Goal: Information Seeking & Learning: Find specific page/section

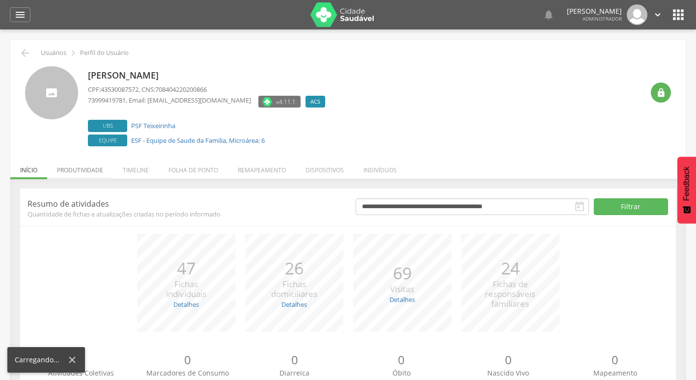
click at [73, 175] on li "Produtividade" at bounding box center [80, 167] width 66 height 23
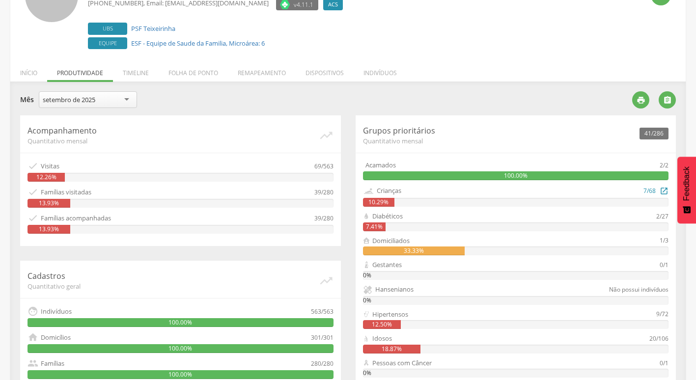
scroll to position [49, 0]
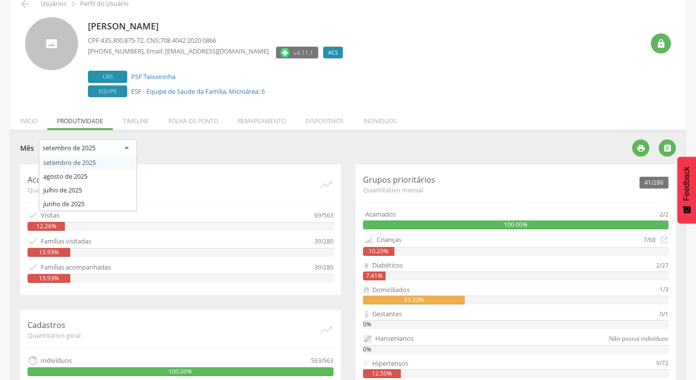
click at [55, 144] on div "setembro de 2025" at bounding box center [69, 147] width 53 height 9
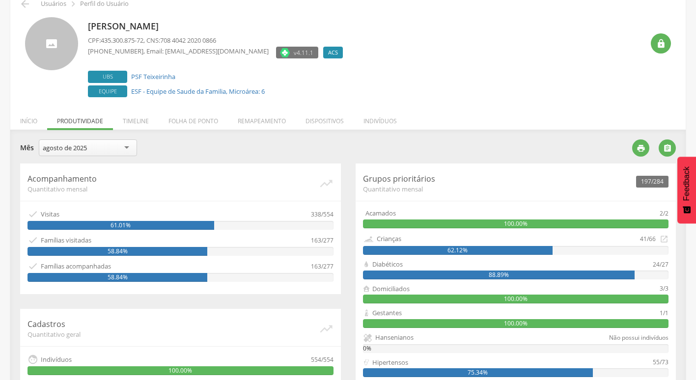
click at [105, 143] on div "agosto de 2025" at bounding box center [88, 147] width 98 height 17
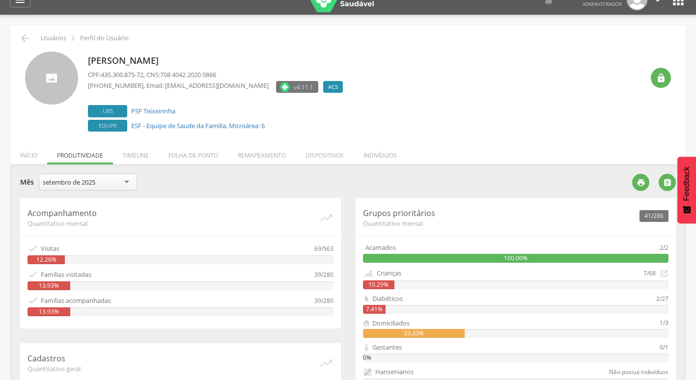
scroll to position [0, 0]
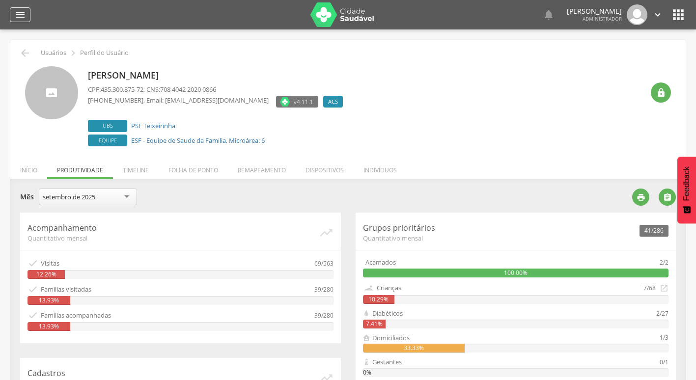
click at [12, 18] on div "" at bounding box center [20, 14] width 21 height 15
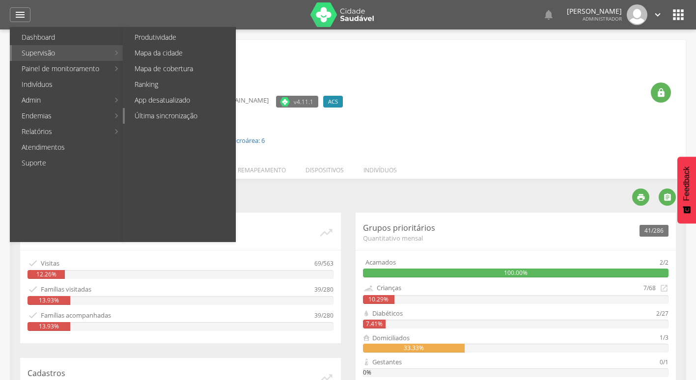
click at [180, 116] on link "Última sincronização" at bounding box center [180, 116] width 110 height 16
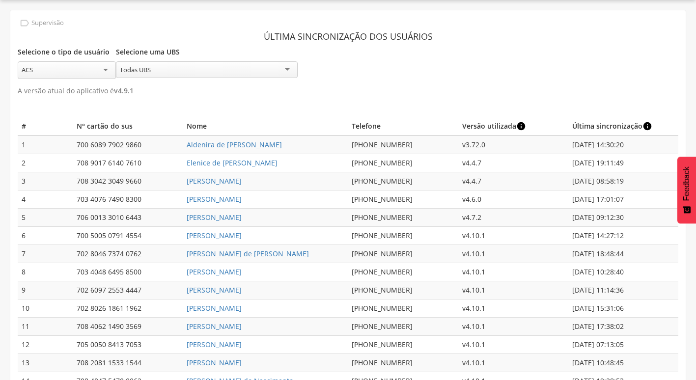
scroll to position [4126, 0]
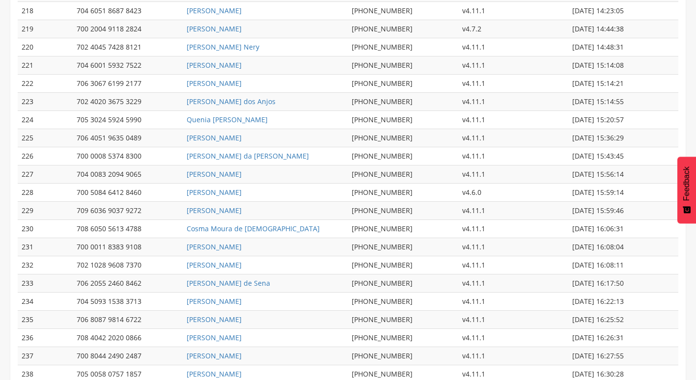
click at [618, 329] on td "[DATE] 16:26:31" at bounding box center [623, 338] width 110 height 18
click at [617, 329] on td "[DATE] 16:26:31" at bounding box center [623, 338] width 110 height 18
click at [632, 329] on td "[DATE] 16:26:31" at bounding box center [623, 338] width 110 height 18
click at [231, 333] on link "[PERSON_NAME]" at bounding box center [214, 337] width 55 height 9
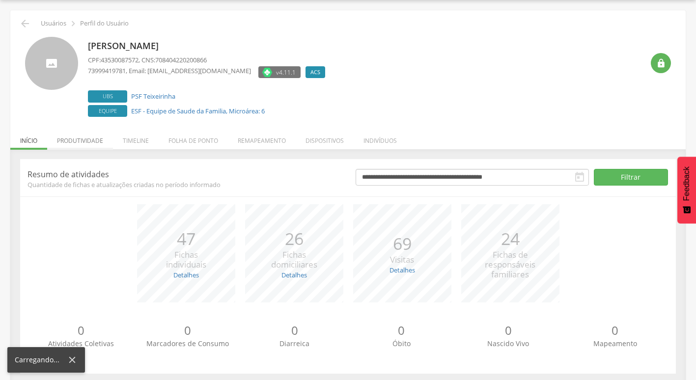
click at [65, 134] on li "Produtividade" at bounding box center [80, 138] width 66 height 23
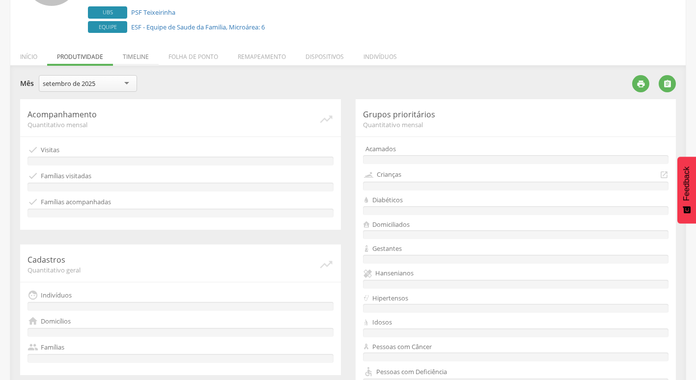
click at [131, 52] on li "Timeline" at bounding box center [136, 54] width 46 height 23
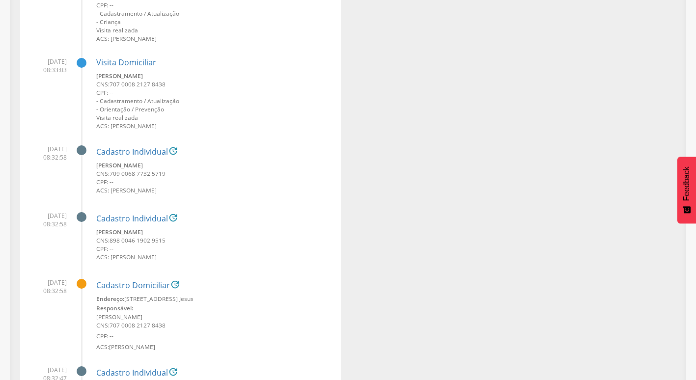
scroll to position [11600, 0]
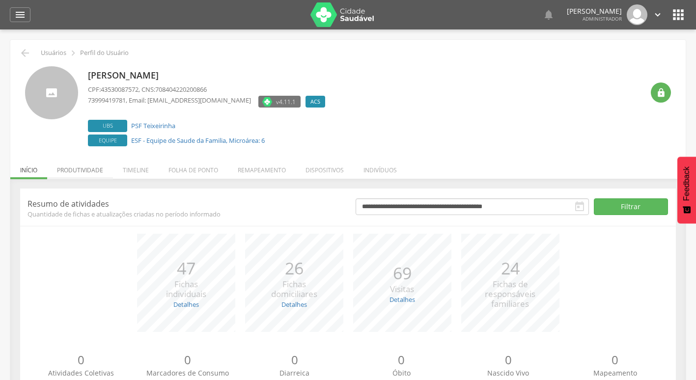
click at [103, 164] on li "Produtividade" at bounding box center [80, 167] width 66 height 23
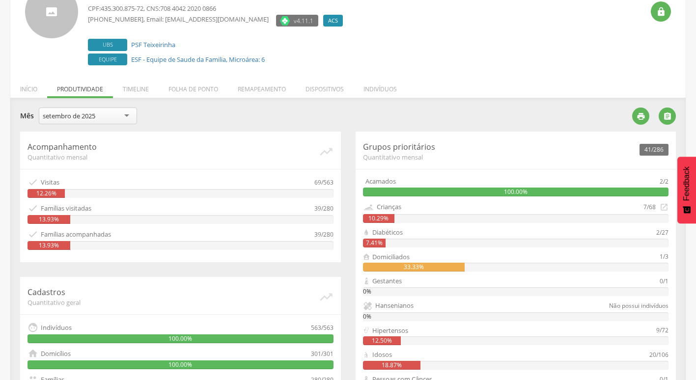
scroll to position [98, 0]
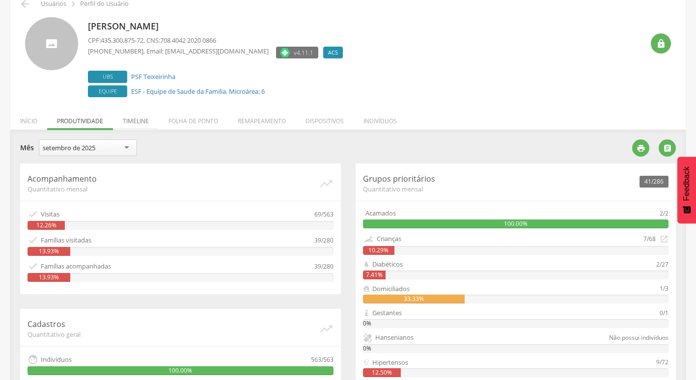
click at [138, 118] on li "Timeline" at bounding box center [136, 118] width 46 height 23
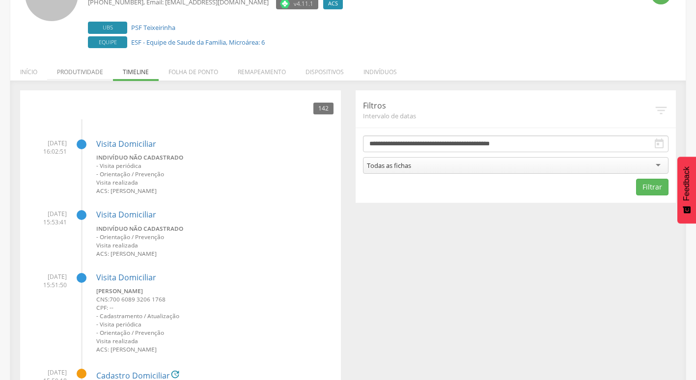
click at [103, 71] on li "Produtividade" at bounding box center [80, 69] width 66 height 23
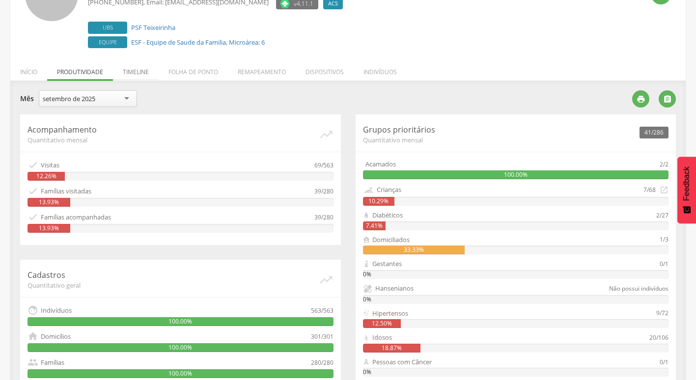
click at [149, 66] on li "Timeline" at bounding box center [136, 69] width 46 height 23
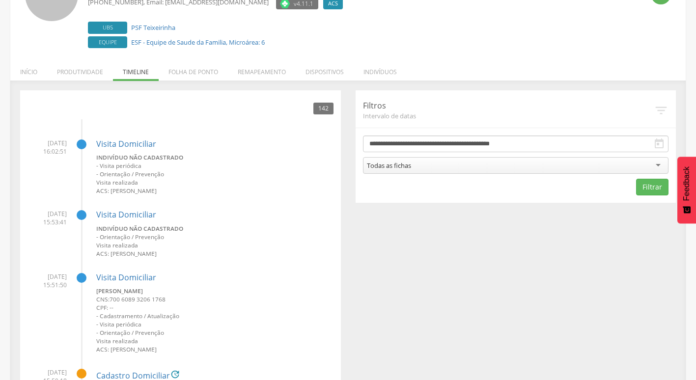
scroll to position [147, 0]
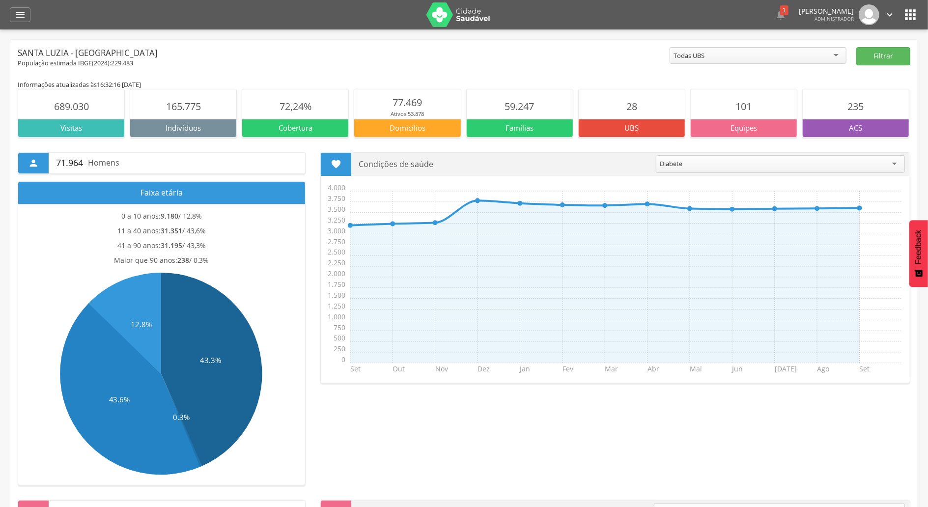
click at [427, 15] on img at bounding box center [458, 14] width 64 height 25
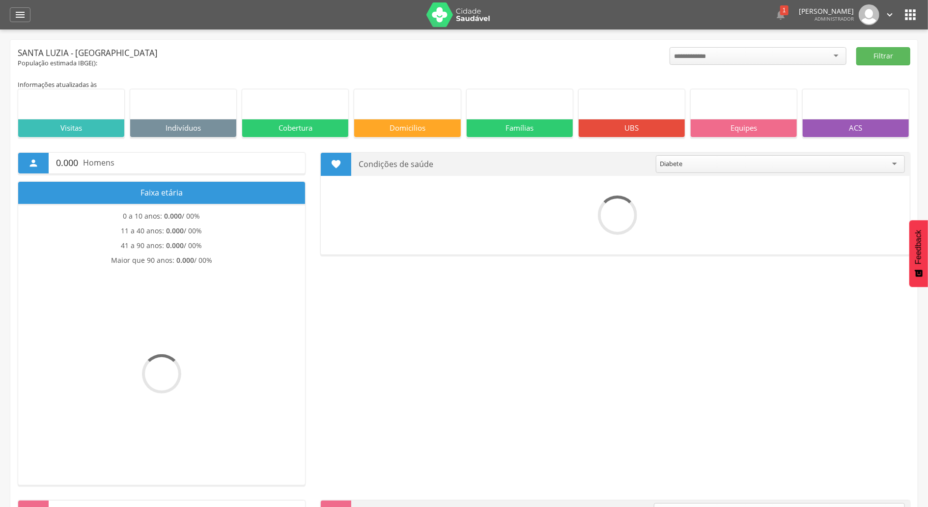
click at [25, 20] on icon "" at bounding box center [20, 15] width 12 height 12
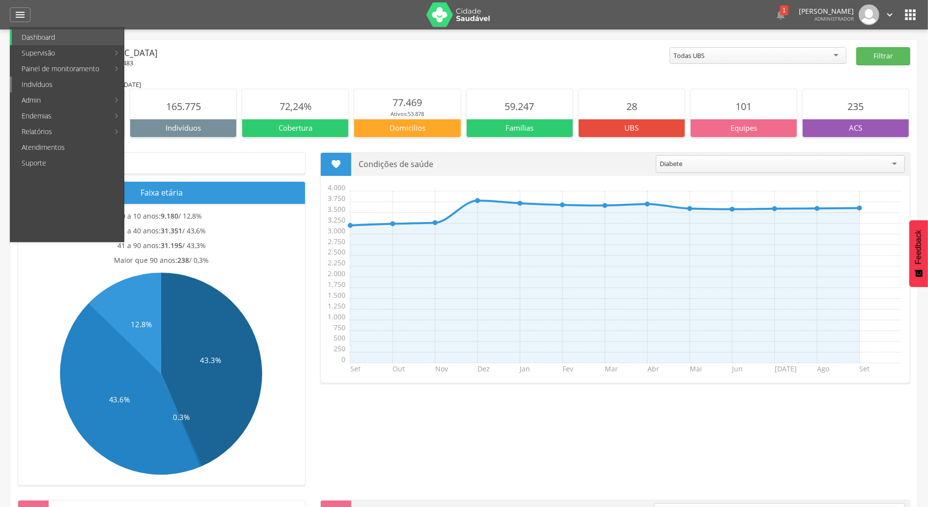
click at [58, 82] on link "Indivíduos" at bounding box center [68, 85] width 112 height 16
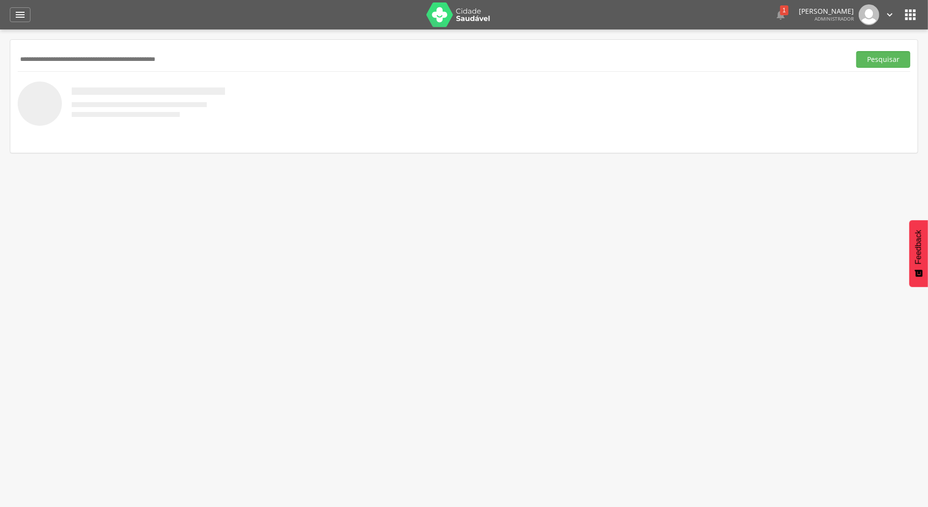
click at [208, 55] on input "text" at bounding box center [432, 59] width 828 height 17
paste input "**********"
type input "**********"
click at [856, 51] on button "Pesquisar" at bounding box center [883, 59] width 54 height 17
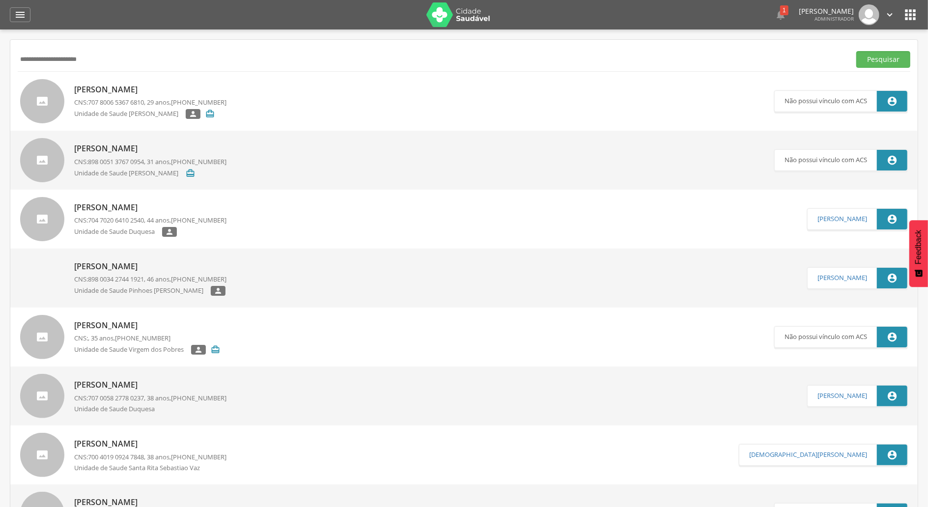
click at [130, 84] on p "Fabiana Feitosa Caldeira" at bounding box center [150, 89] width 152 height 11
type input "**********"
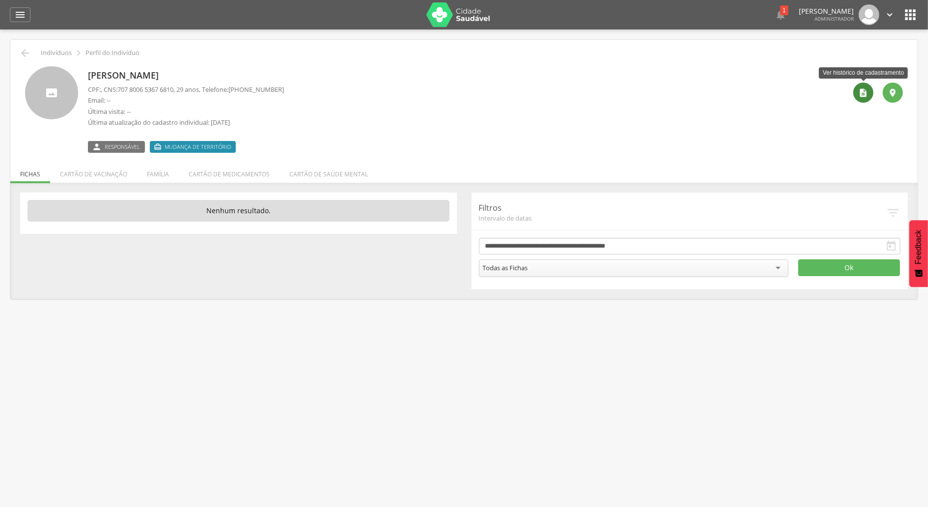
click at [865, 92] on icon "" at bounding box center [863, 93] width 10 height 10
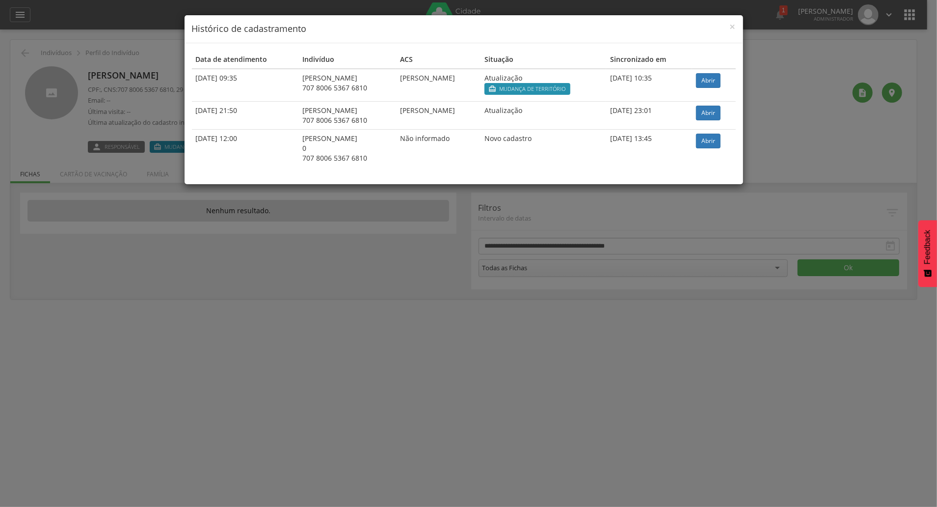
click at [759, 217] on div "× Histórico de cadastramento Data de atendimento Indivíduo ACS Situação Sincron…" at bounding box center [468, 253] width 937 height 507
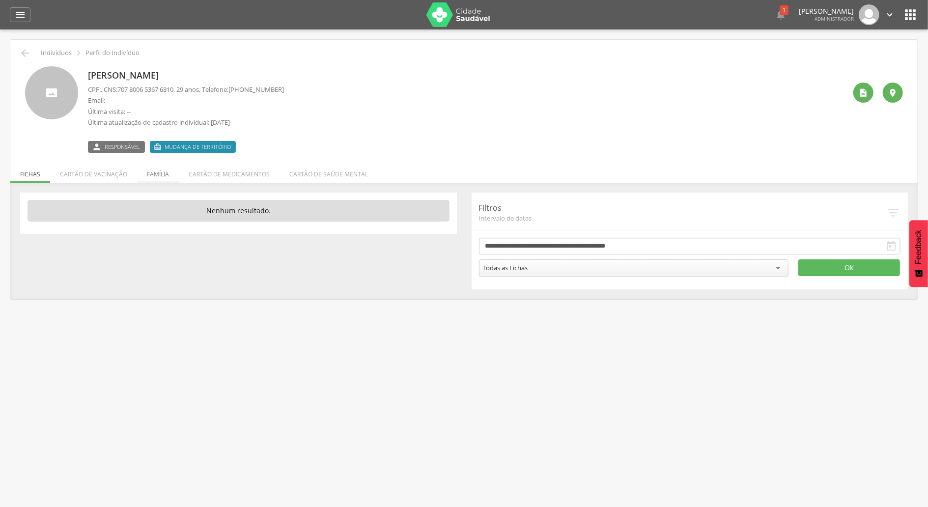
click at [159, 175] on li "Família" at bounding box center [158, 171] width 42 height 23
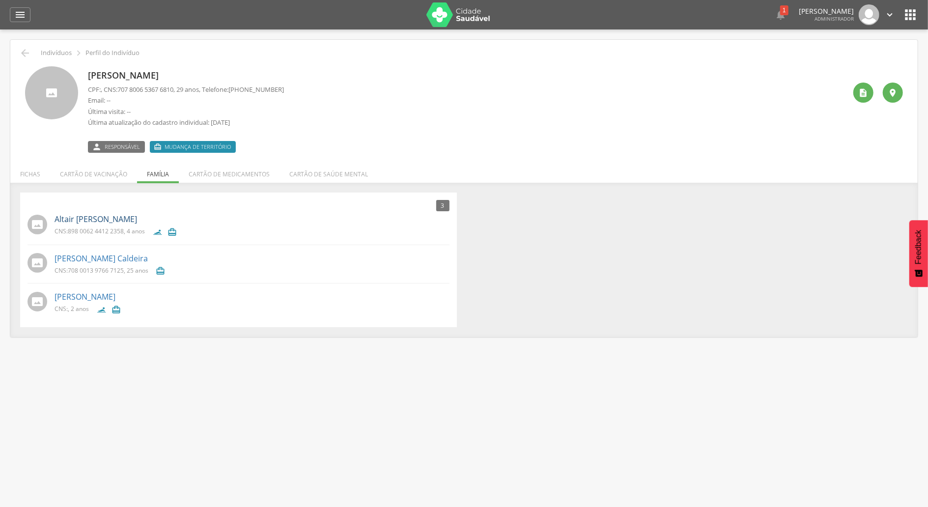
click at [61, 220] on link "Altair Feitosa Siqueira" at bounding box center [96, 219] width 82 height 11
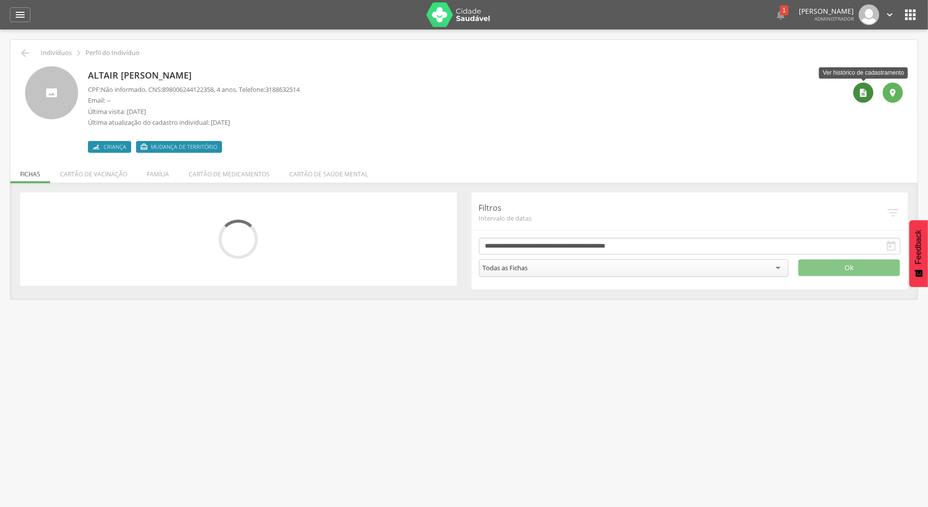
click at [855, 93] on div "" at bounding box center [863, 92] width 20 height 20
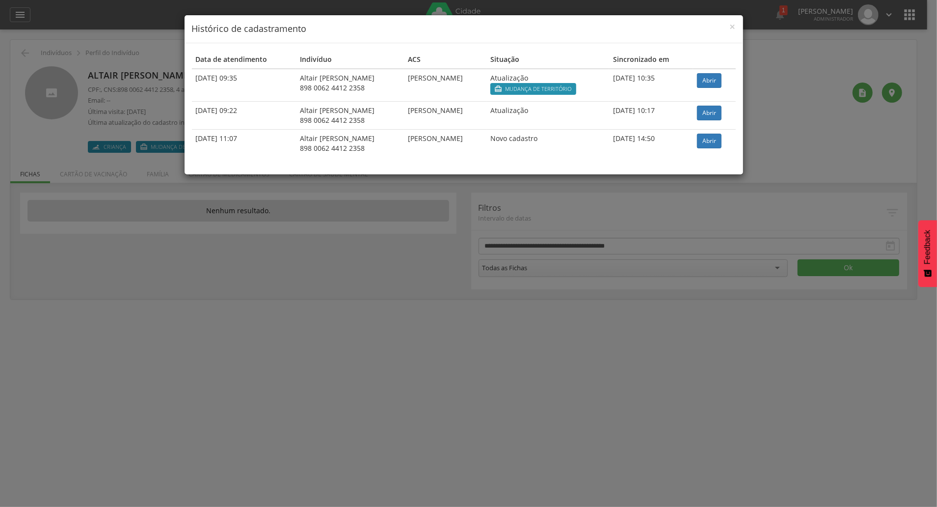
click at [510, 262] on div "× Histórico de cadastramento Data de atendimento Indivíduo ACS Situação Sincron…" at bounding box center [468, 253] width 937 height 507
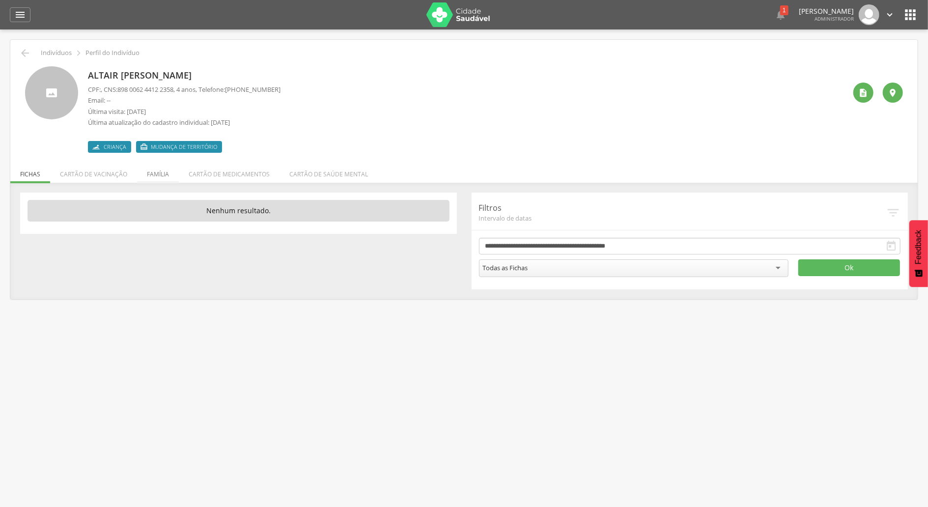
click at [148, 176] on li "Família" at bounding box center [158, 171] width 42 height 23
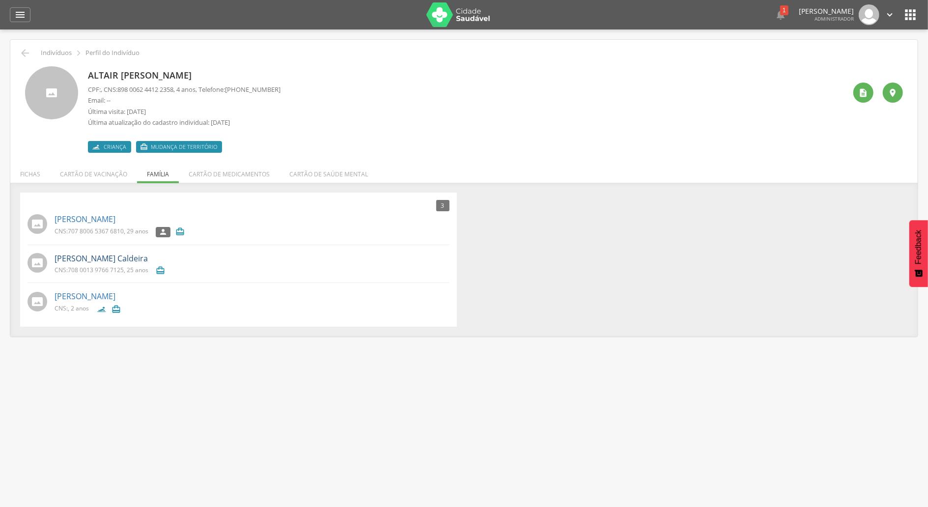
click at [91, 261] on link "Ariane Feitosa Caldeira" at bounding box center [101, 258] width 93 height 11
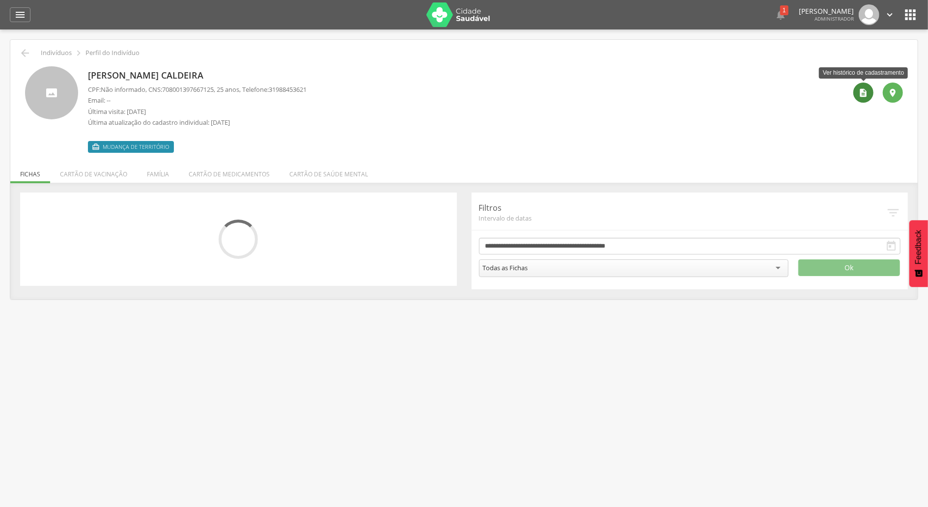
click at [853, 94] on div "" at bounding box center [863, 92] width 20 height 20
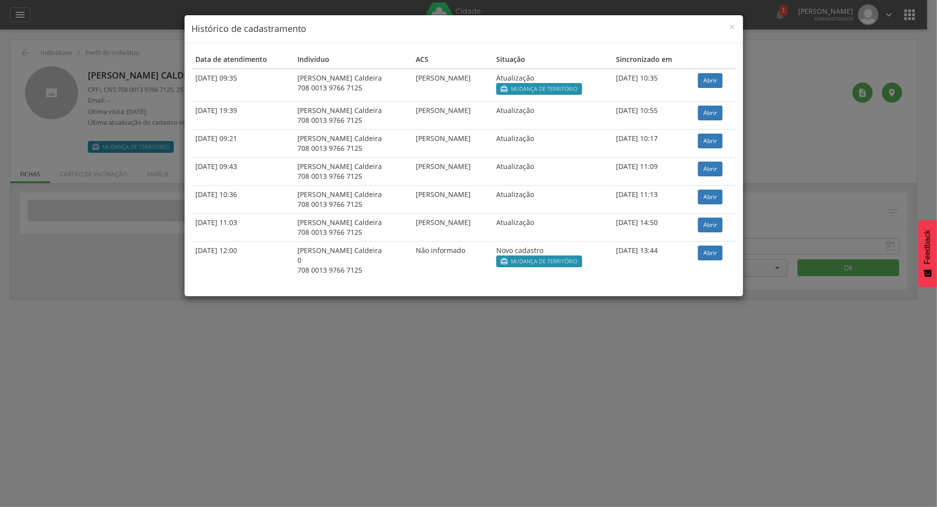
click at [855, 191] on div "× Histórico de cadastramento Data de atendimento Indivíduo ACS Situação Sincron…" at bounding box center [468, 253] width 937 height 507
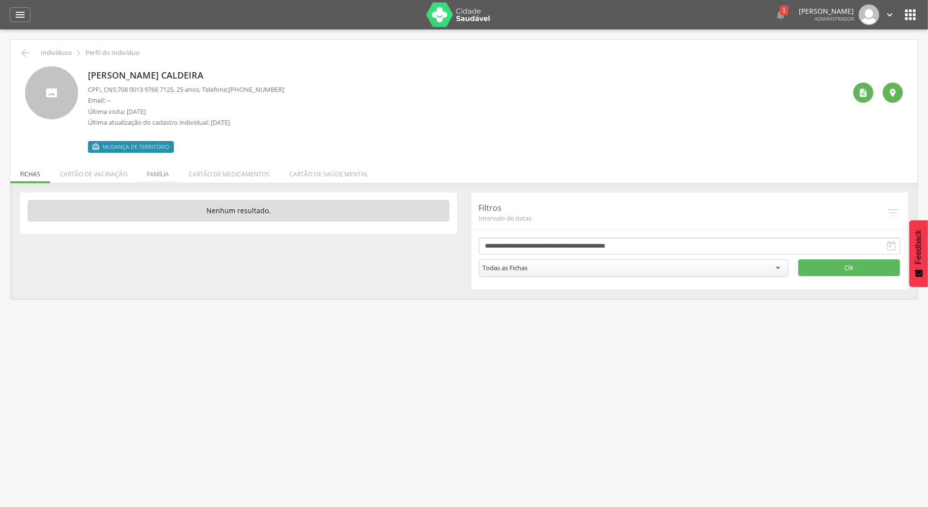
click at [163, 170] on li "Família" at bounding box center [158, 171] width 42 height 23
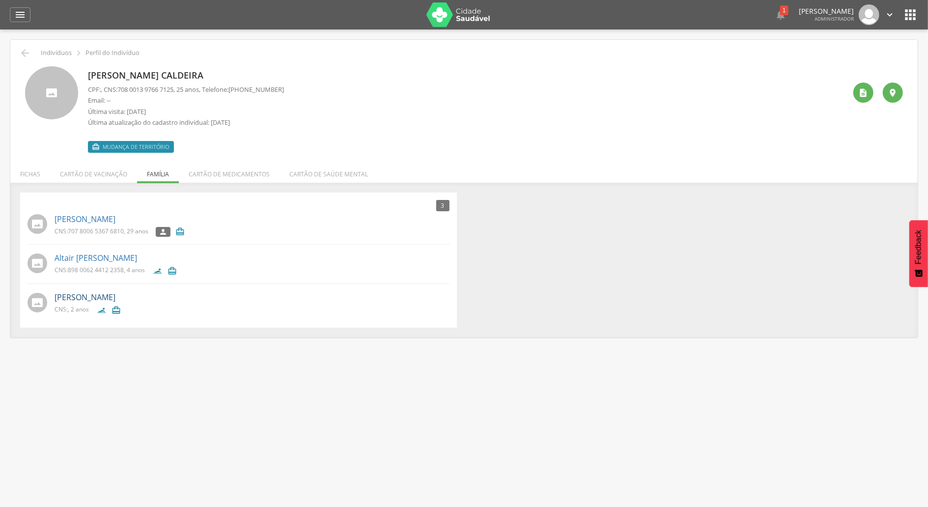
click at [71, 297] on link "Helena Feitosa Siqueira" at bounding box center [85, 297] width 61 height 11
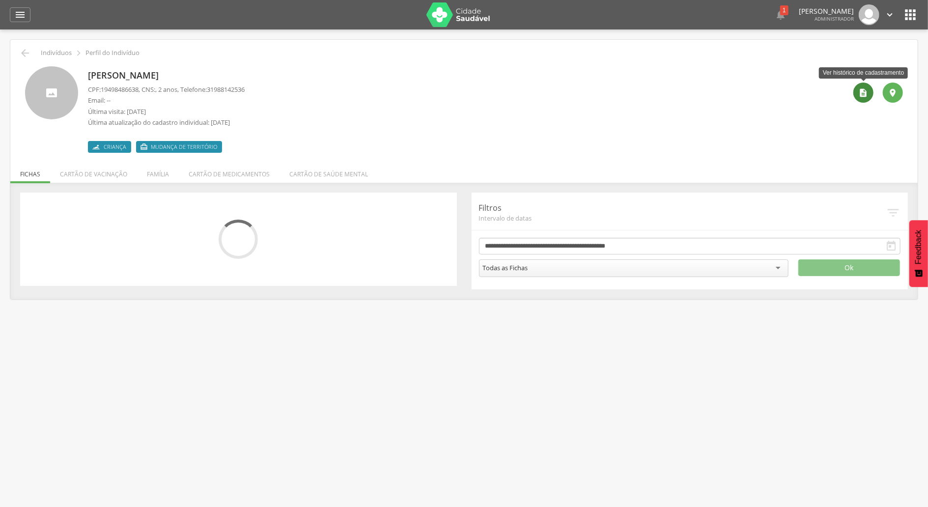
click at [856, 95] on div "" at bounding box center [863, 92] width 20 height 20
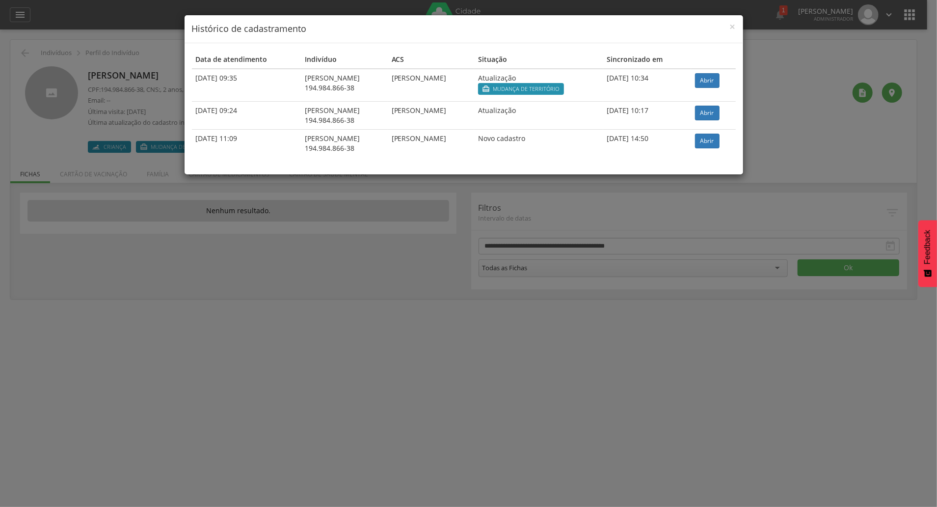
click at [656, 253] on div "× Histórico de cadastramento Data de atendimento Indivíduo ACS Situação Sincron…" at bounding box center [468, 253] width 937 height 507
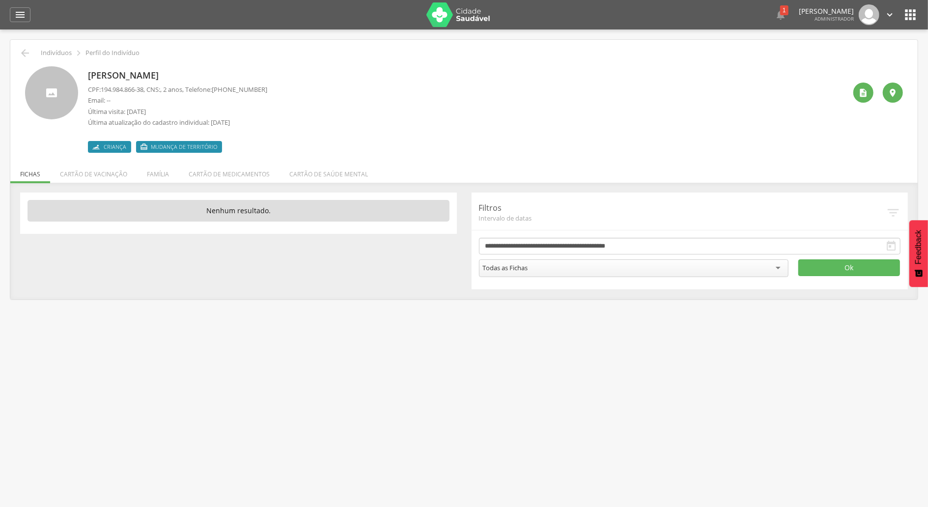
click at [162, 452] on div " Supervisão  Distritos  Ubs adicionar ubs  Coordenador: - Santa Luzia / MG …" at bounding box center [464, 282] width 928 height 507
click at [861, 88] on icon "" at bounding box center [863, 93] width 10 height 10
